Goal: Task Accomplishment & Management: Complete application form

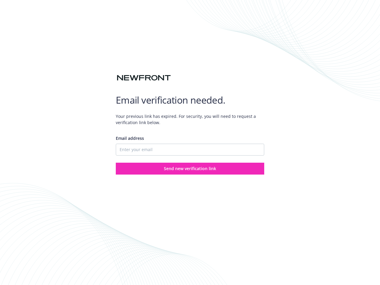
click at [190, 143] on div "Email address" at bounding box center [190, 145] width 149 height 21
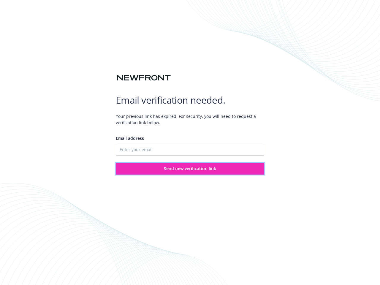
click at [190, 169] on span "Send new verification link" at bounding box center [190, 169] width 52 height 6
